Goal: Download file/media

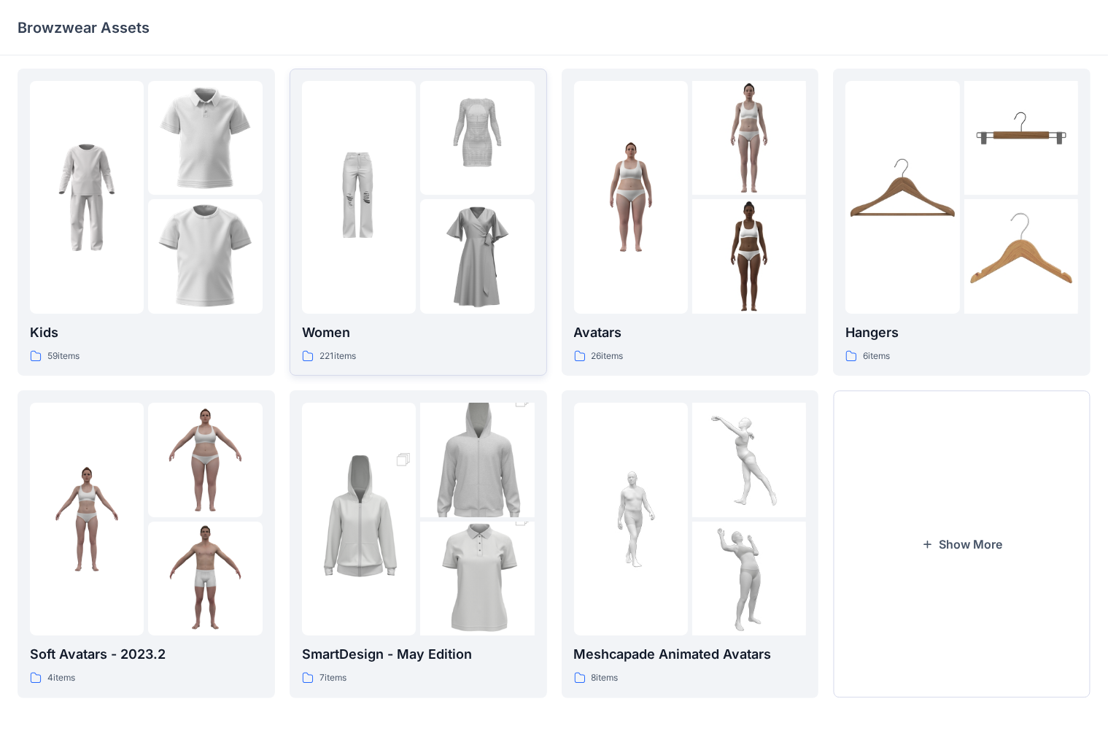
scroll to position [12, 0]
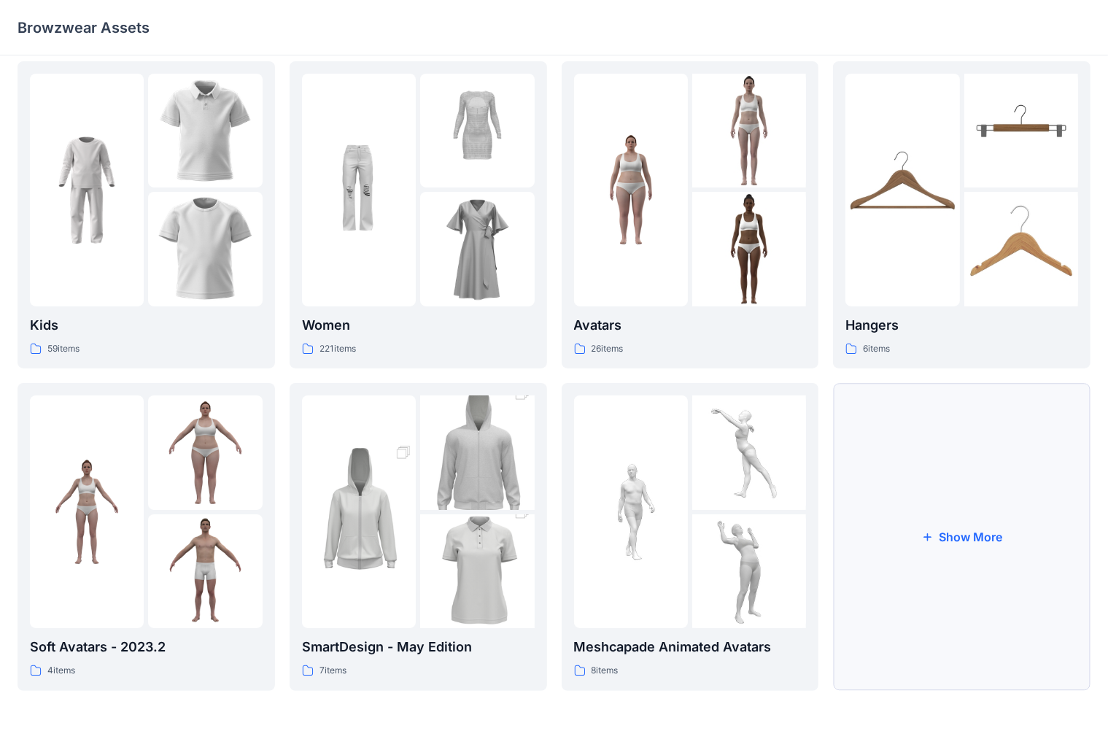
click at [951, 506] on button "Show More" at bounding box center [962, 536] width 258 height 307
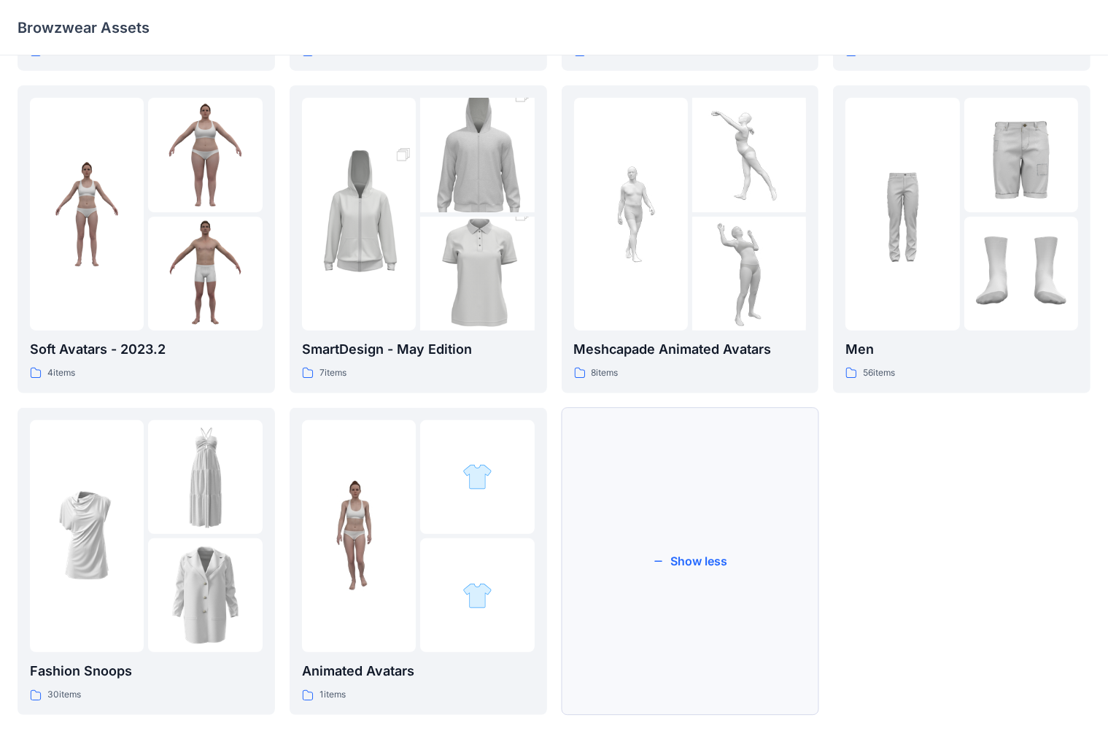
scroll to position [334, 0]
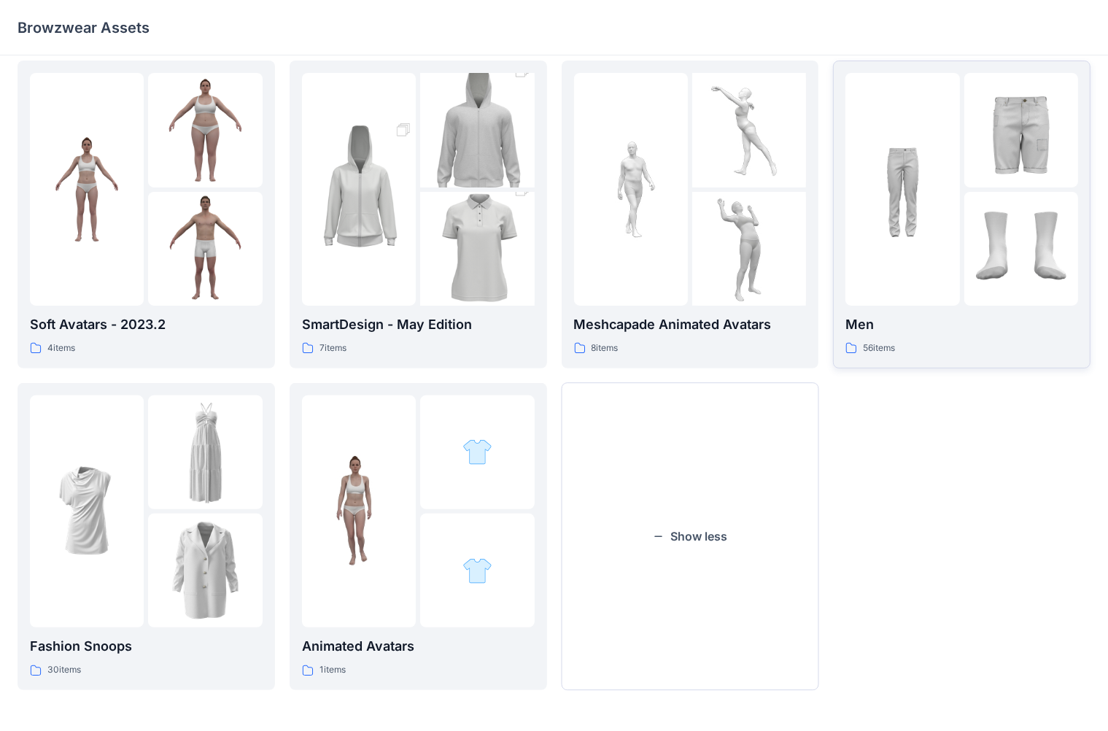
click at [932, 198] on img at bounding box center [903, 189] width 114 height 114
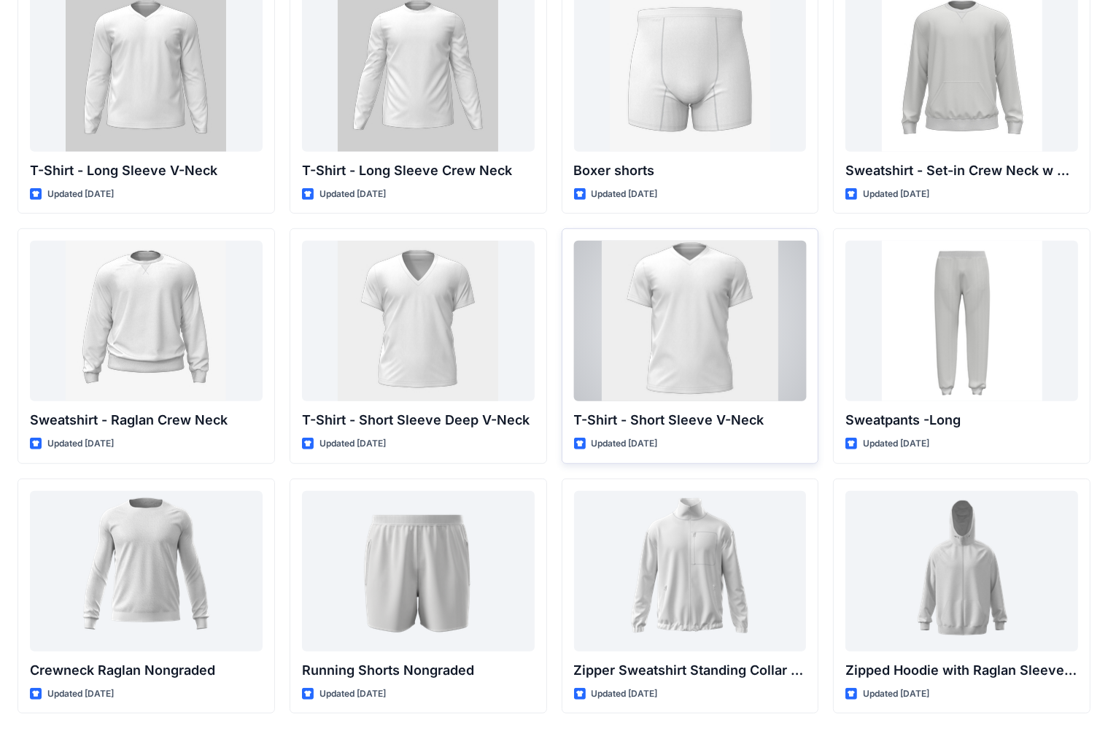
scroll to position [895, 0]
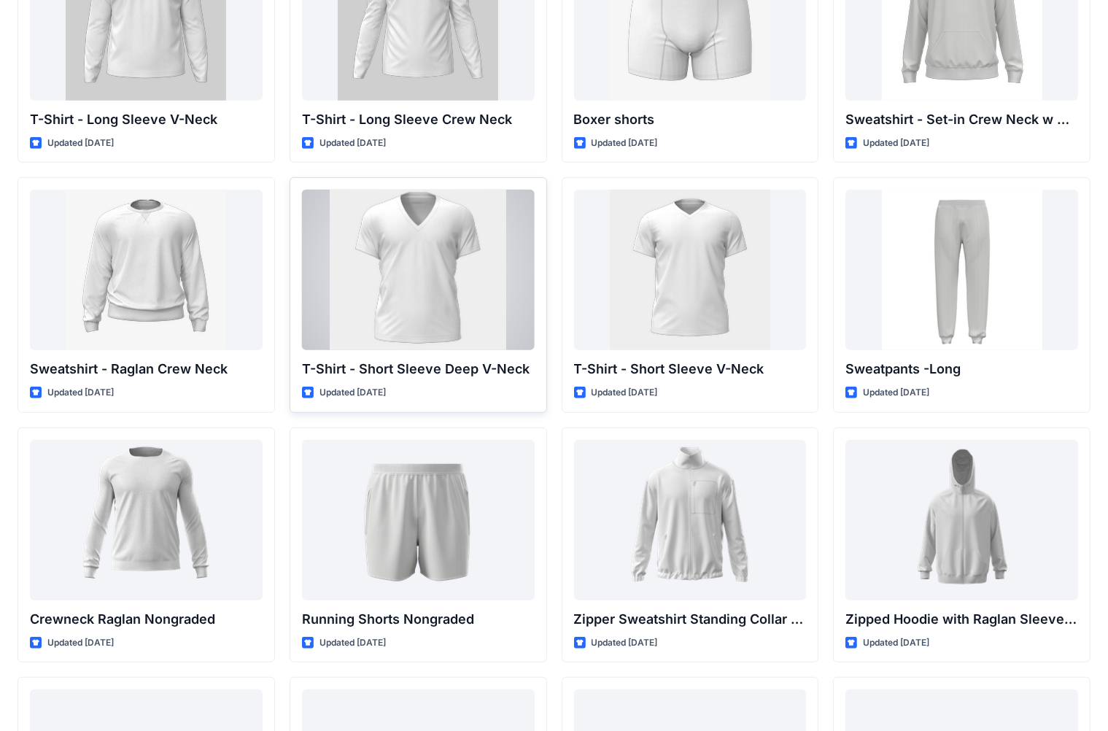
click at [463, 229] on div at bounding box center [418, 270] width 233 height 161
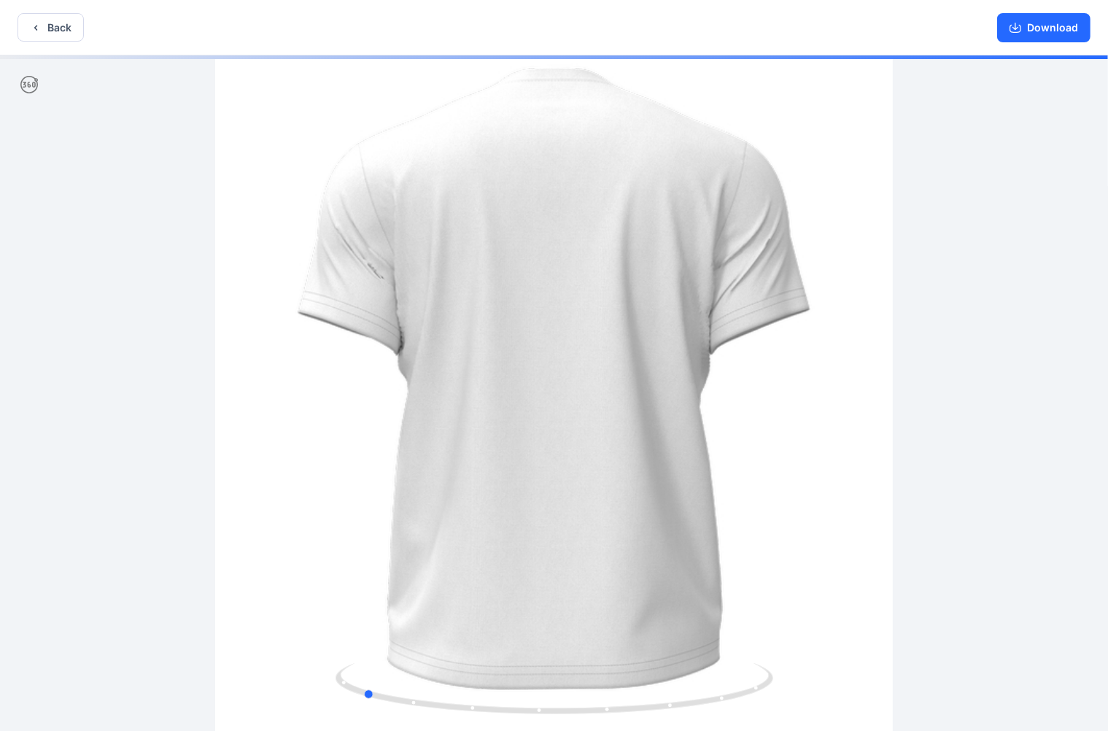
drag, startPoint x: 684, startPoint y: 439, endPoint x: 536, endPoint y: 423, distance: 149.0
click at [537, 435] on div at bounding box center [554, 394] width 1108 height 679
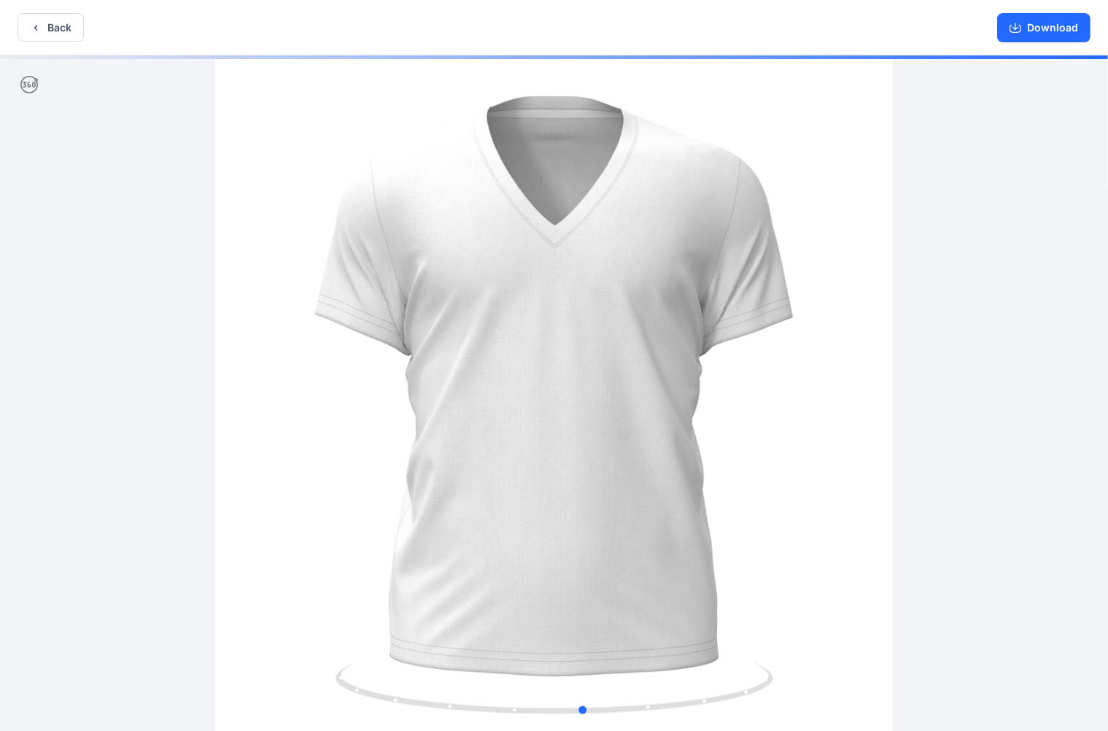
drag, startPoint x: 535, startPoint y: 428, endPoint x: 747, endPoint y: 429, distance: 212.3
click at [747, 429] on div at bounding box center [554, 394] width 1108 height 679
click at [1074, 23] on button "Download" at bounding box center [1043, 27] width 93 height 29
